Goal: Task Accomplishment & Management: Manage account settings

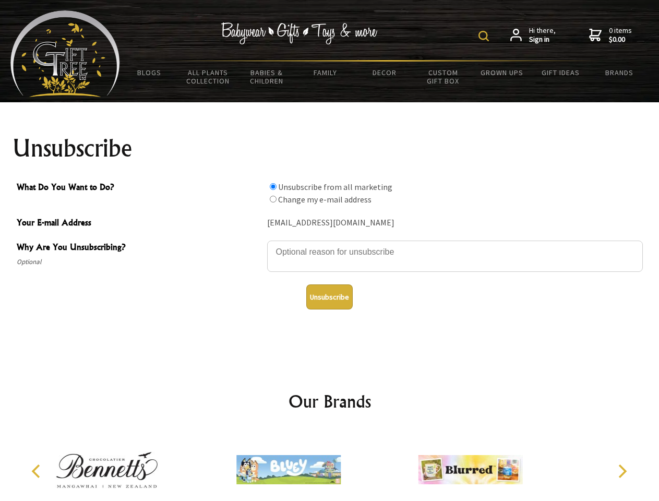
click at [486, 36] on img at bounding box center [484, 36] width 10 height 10
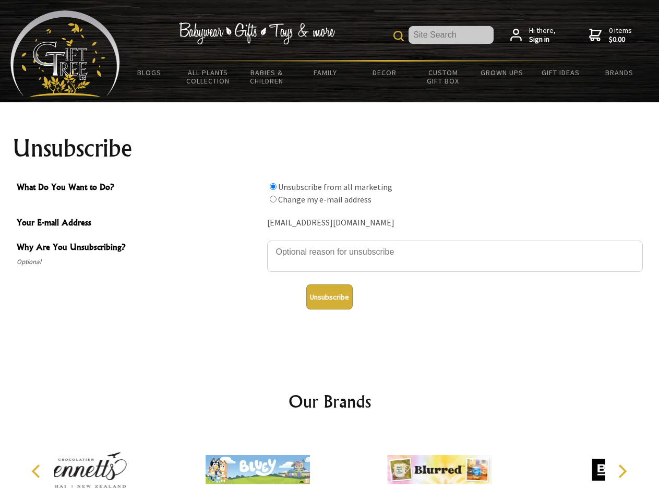
click at [330, 244] on textarea "Why Are You Unsubscribing?" at bounding box center [455, 256] width 376 height 31
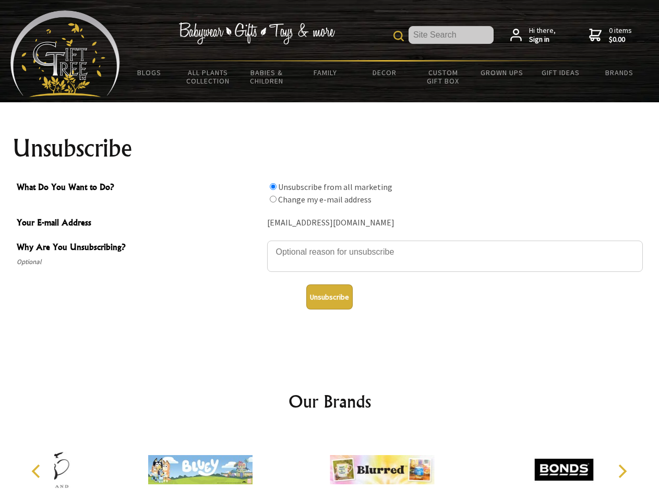
click at [273, 186] on input "What Do You Want to Do?" at bounding box center [273, 186] width 7 height 7
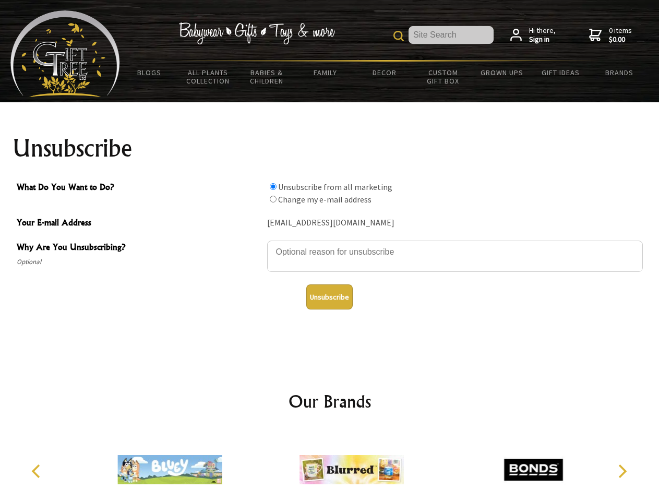
click at [273, 199] on input "What Do You Want to Do?" at bounding box center [273, 199] width 7 height 7
radio input "true"
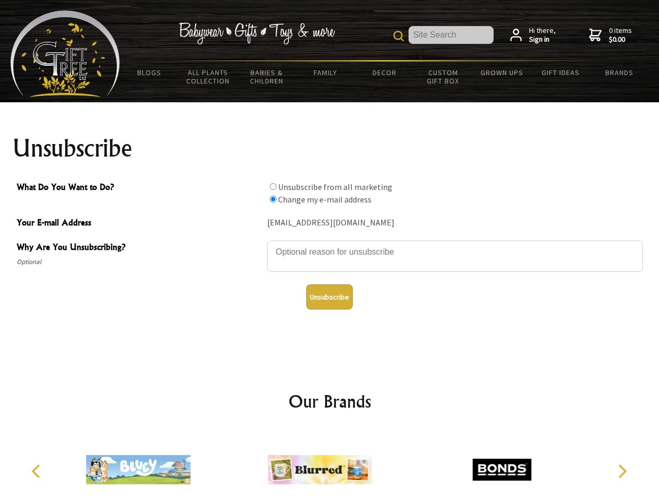
click at [329, 297] on button "Unsubscribe" at bounding box center [330, 297] width 46 height 25
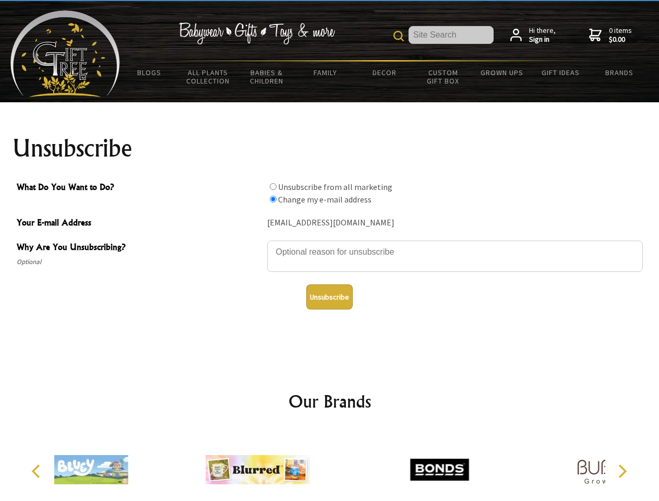
click at [349, 466] on div at bounding box center [440, 471] width 182 height 81
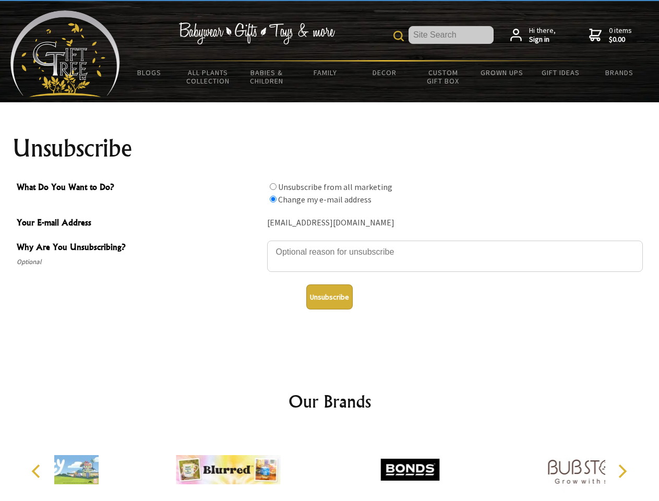
click at [38, 471] on icon "Previous" at bounding box center [37, 472] width 14 height 14
click at [622, 471] on icon "Next" at bounding box center [622, 472] width 14 height 14
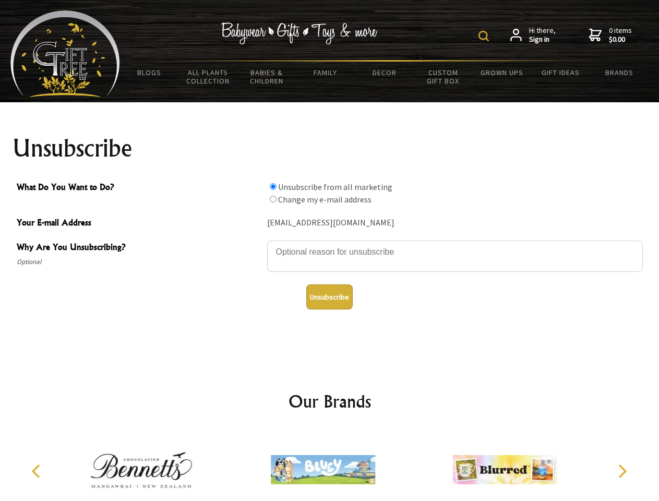
click at [486, 36] on img at bounding box center [484, 36] width 10 height 10
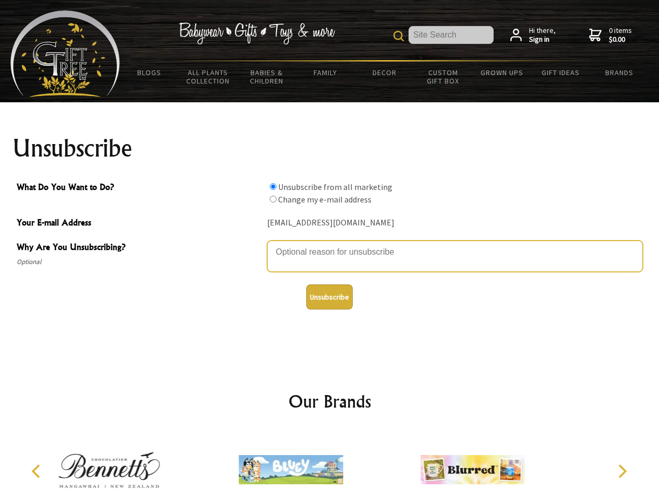
click at [330, 244] on textarea "Why Are You Unsubscribing?" at bounding box center [455, 256] width 376 height 31
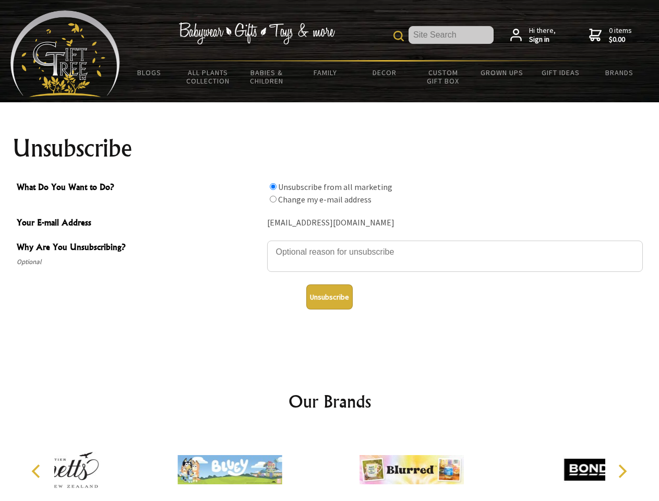
click at [273, 186] on input "What Do You Want to Do?" at bounding box center [273, 186] width 7 height 7
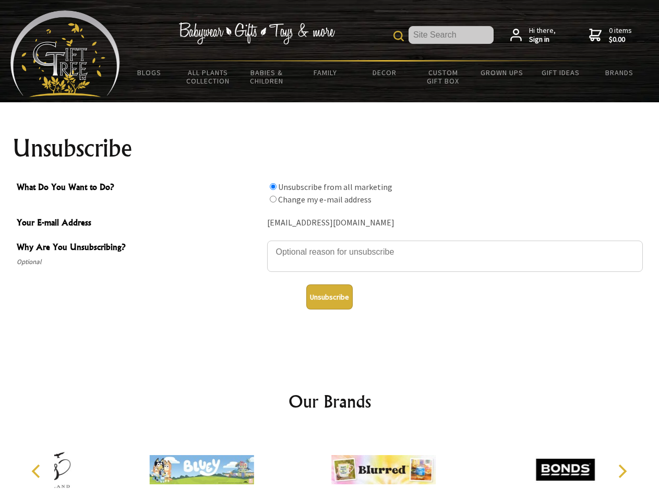
click at [273, 199] on input "What Do You Want to Do?" at bounding box center [273, 199] width 7 height 7
radio input "true"
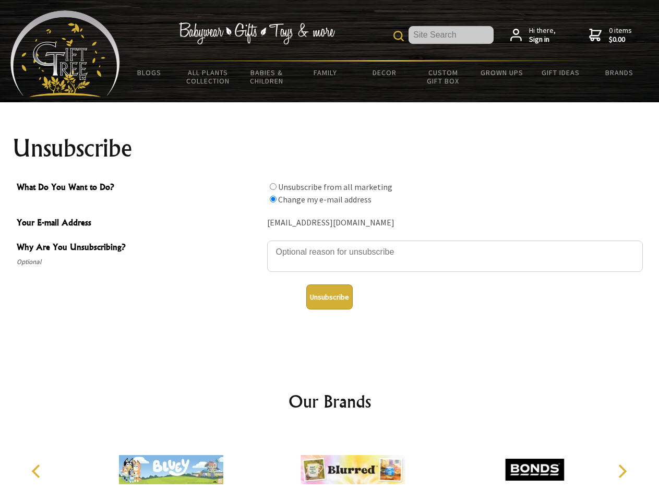
click at [329, 297] on button "Unsubscribe" at bounding box center [330, 297] width 46 height 25
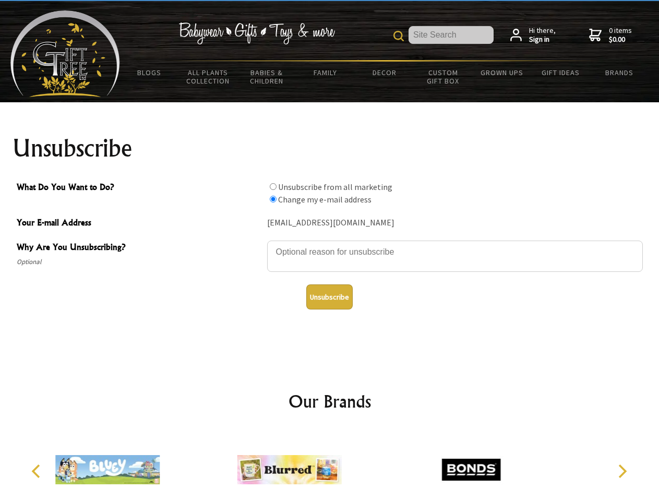
click at [38, 471] on icon "Previous" at bounding box center [37, 472] width 14 height 14
click at [622, 471] on icon "Next" at bounding box center [622, 472] width 14 height 14
